Goal: Information Seeking & Learning: Learn about a topic

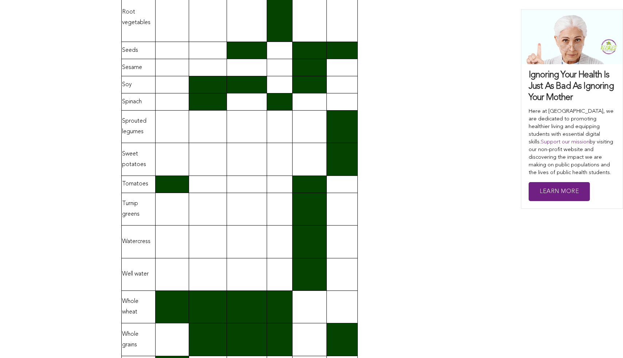
scroll to position [1455, 0]
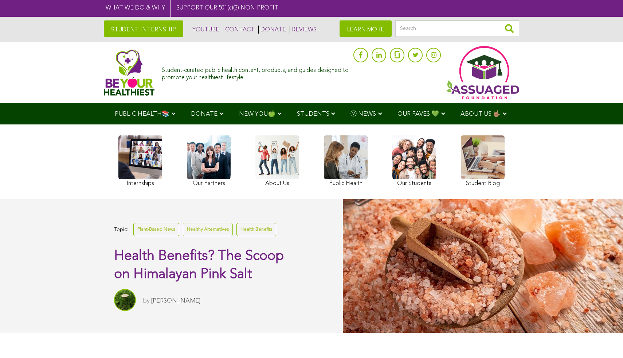
scroll to position [3, 0]
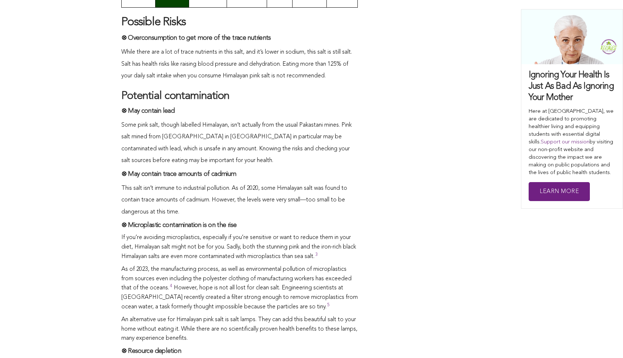
scroll to position [2060, 0]
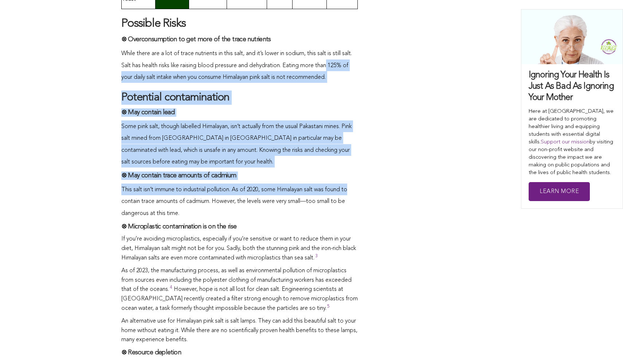
drag, startPoint x: 366, startPoint y: 193, endPoint x: 383, endPoint y: 60, distance: 133.8
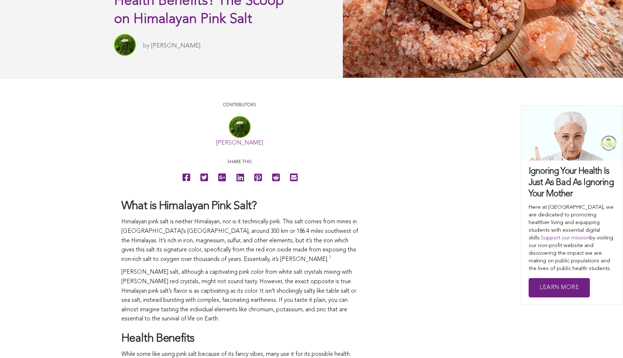
scroll to position [256, 0]
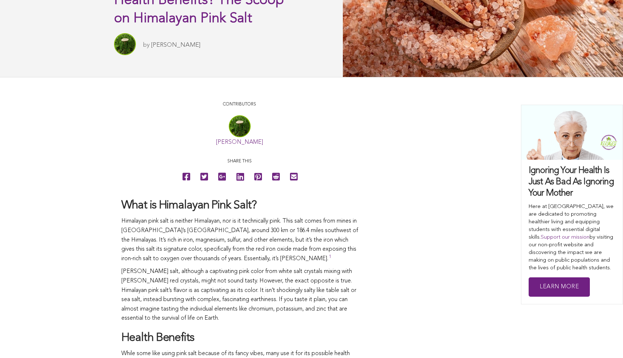
click at [311, 257] on p "Himalayan pink salt is neither Himalayan, nor is it technically pink. This salt…" at bounding box center [239, 240] width 237 height 47
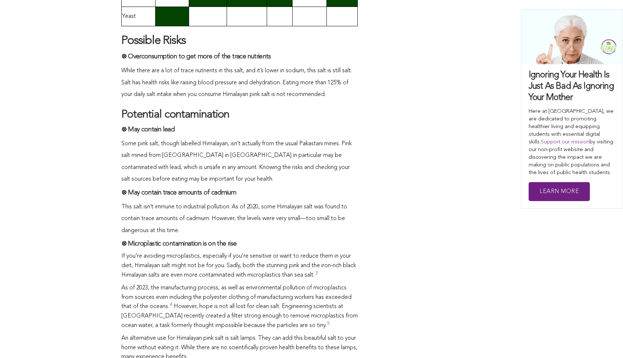
scroll to position [2046, 0]
